Goal: Transaction & Acquisition: Download file/media

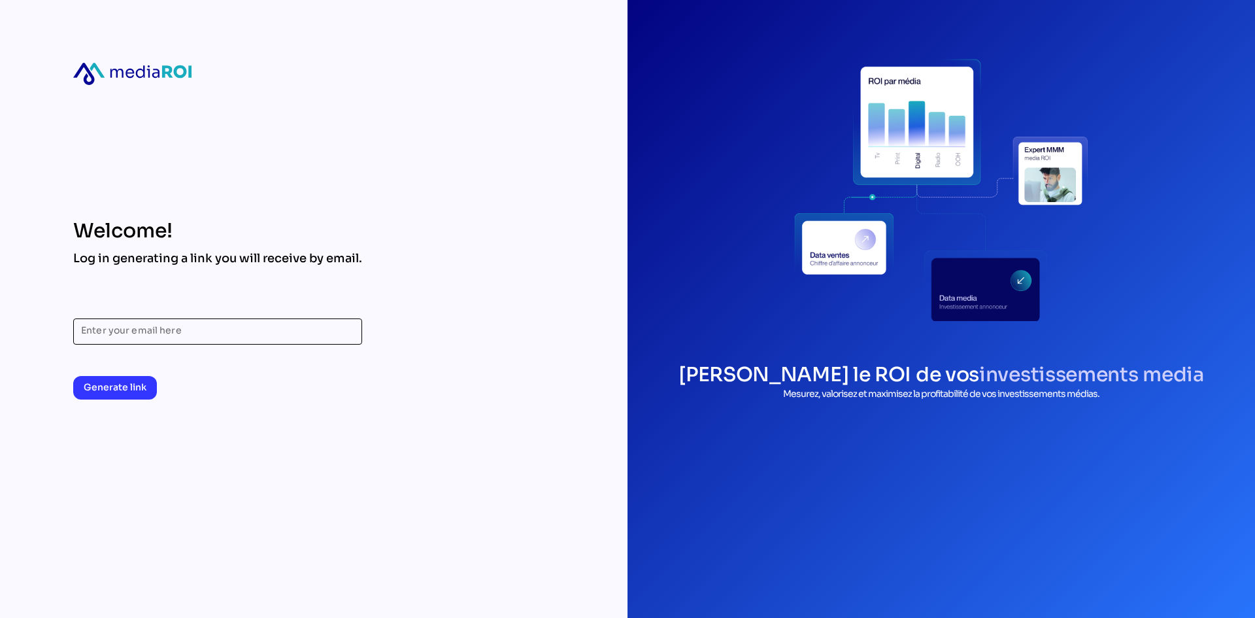
click at [284, 332] on input "Enter your email here" at bounding box center [217, 331] width 273 height 26
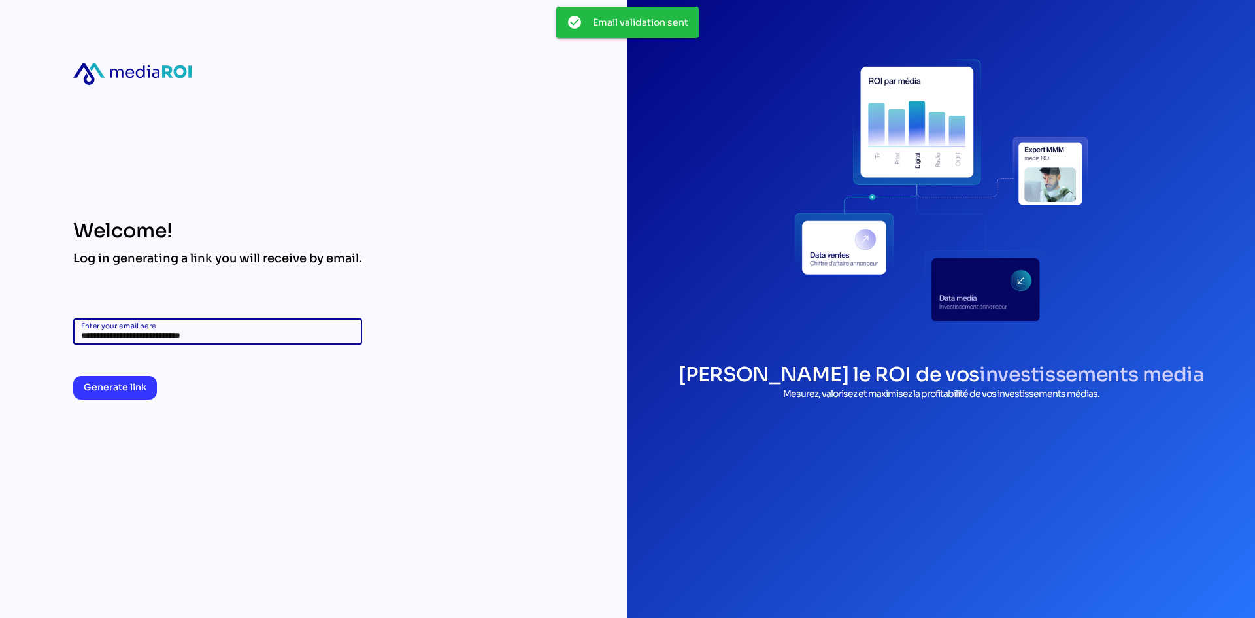
type input "**********"
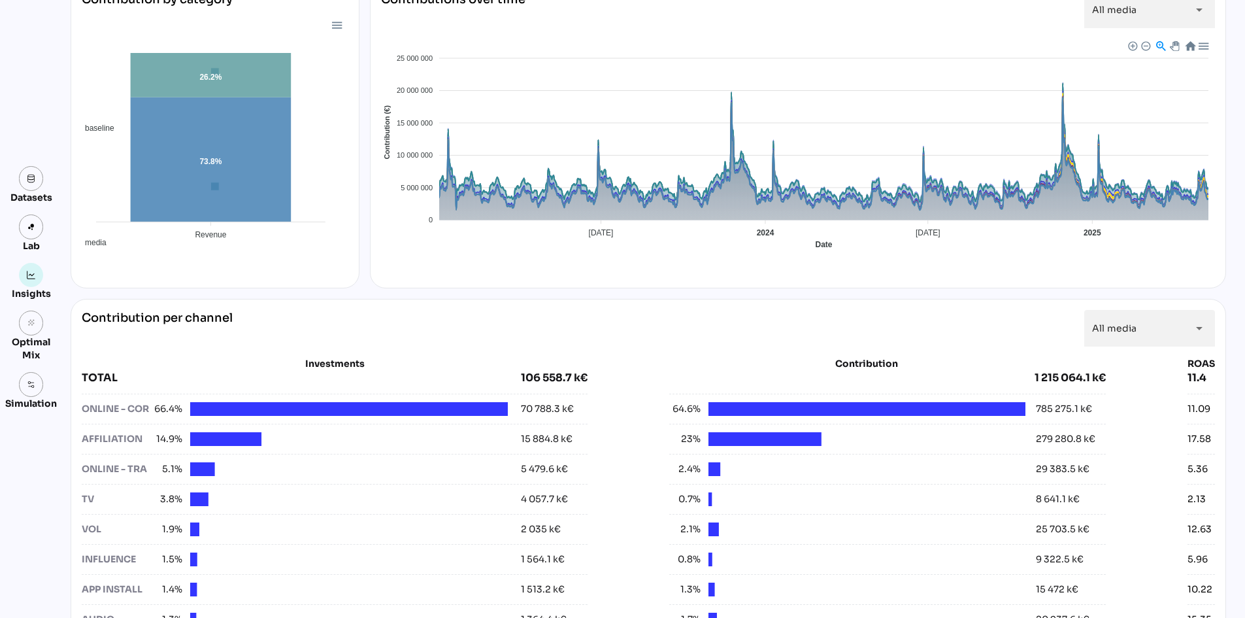
scroll to position [196, 0]
click at [29, 184] on link at bounding box center [31, 178] width 25 height 25
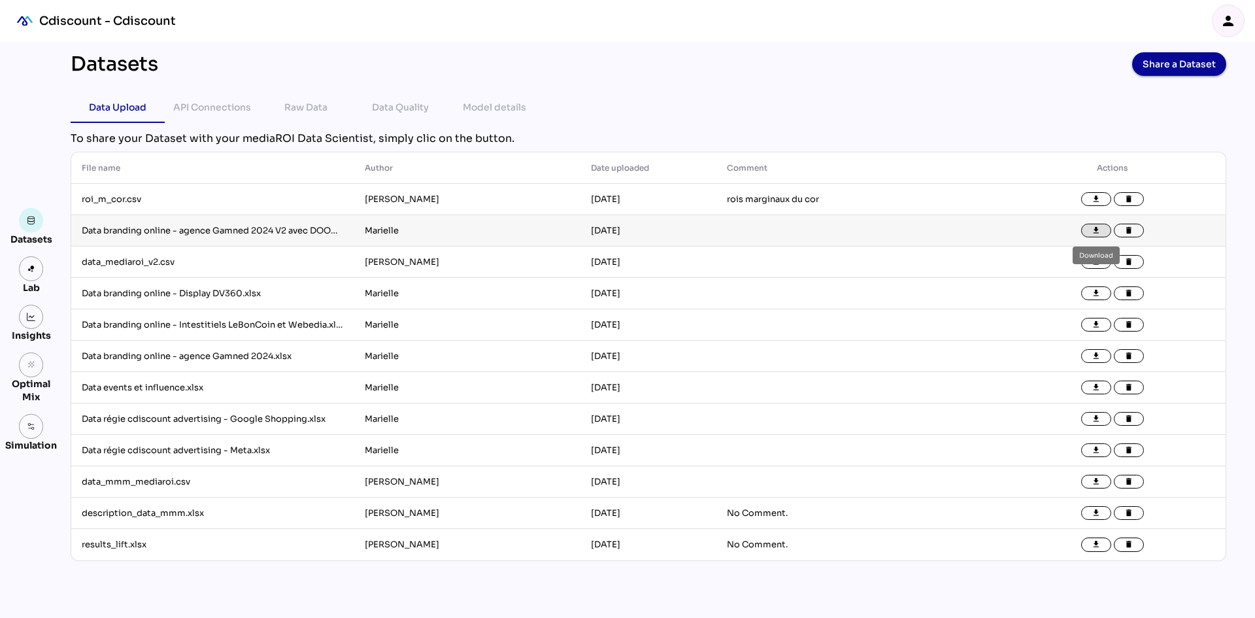
click at [1088, 231] on button "file_download" at bounding box center [1096, 231] width 30 height 14
click at [1095, 291] on icon "file_download" at bounding box center [1095, 293] width 9 height 9
click at [1089, 323] on button "file_download" at bounding box center [1096, 325] width 30 height 14
click at [1093, 357] on icon "file_download" at bounding box center [1095, 356] width 9 height 9
click at [1092, 388] on icon "file_download" at bounding box center [1095, 387] width 9 height 9
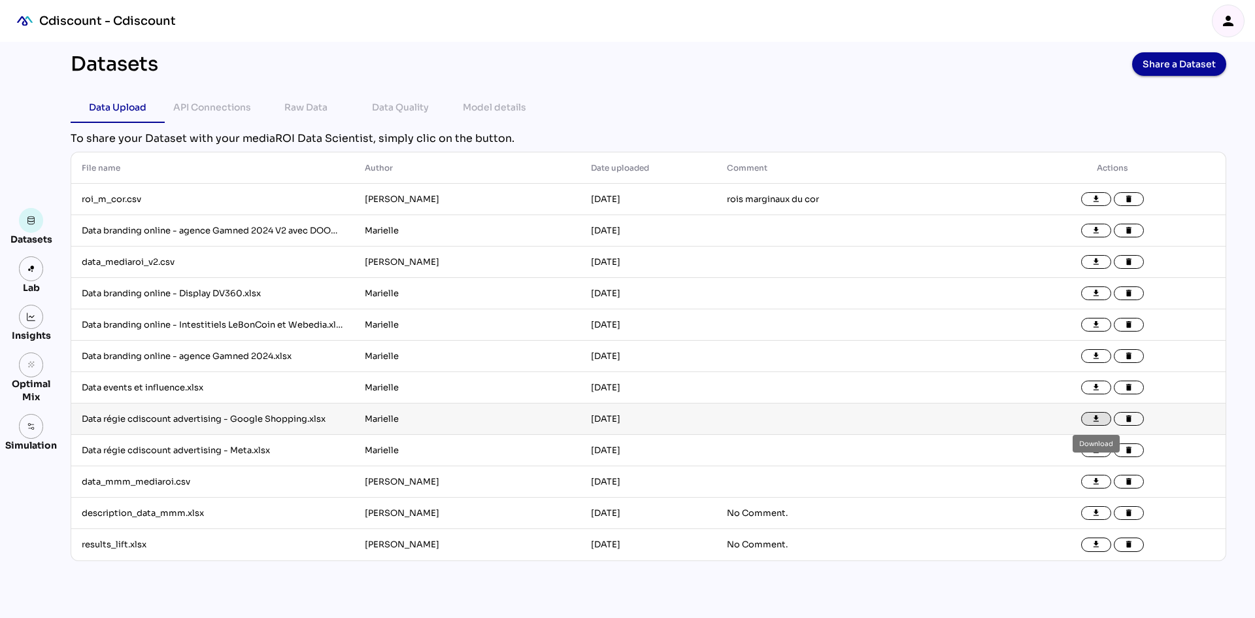
click at [1093, 420] on icon "file_download" at bounding box center [1095, 418] width 9 height 9
click at [1097, 450] on icon "file_download" at bounding box center [1095, 450] width 9 height 9
click at [329, 105] on div "Raw Data" at bounding box center [306, 107] width 94 height 31
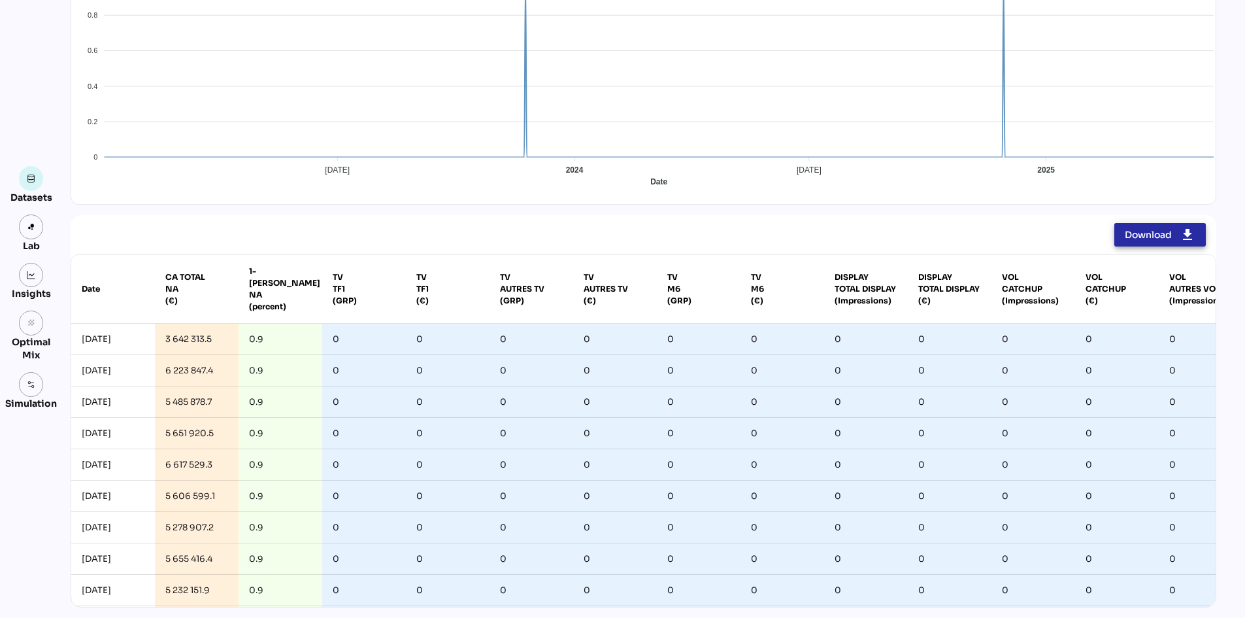
click at [1136, 233] on span "Download" at bounding box center [1148, 235] width 47 height 16
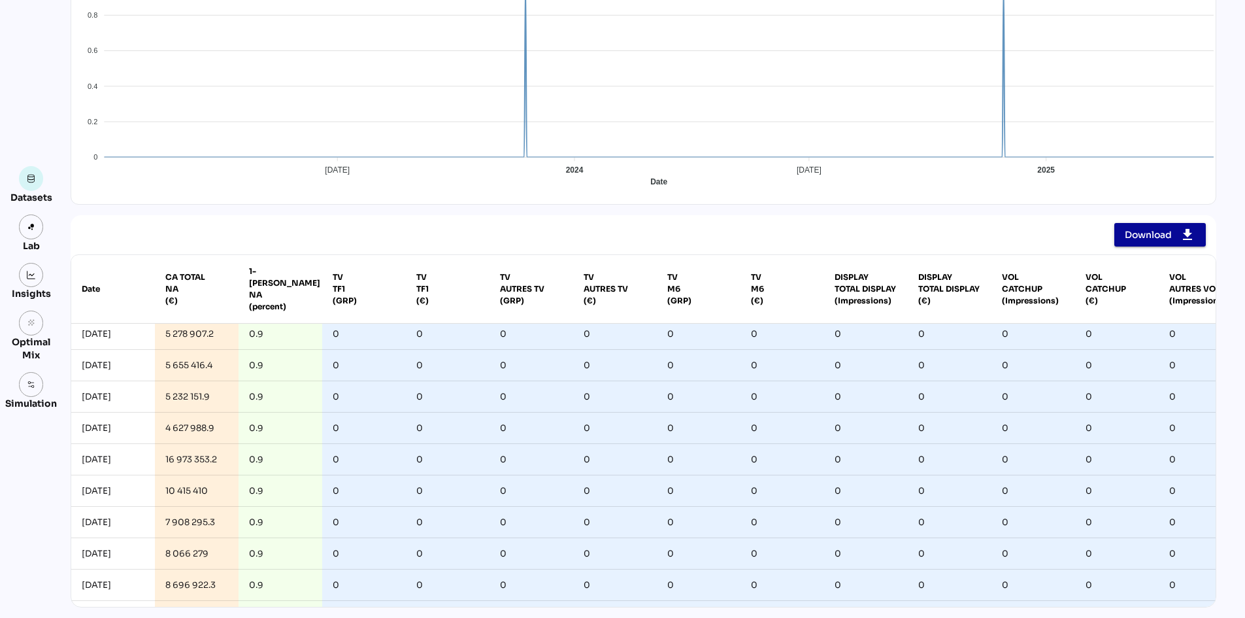
scroll to position [131, 0]
